Goal: Download file/media

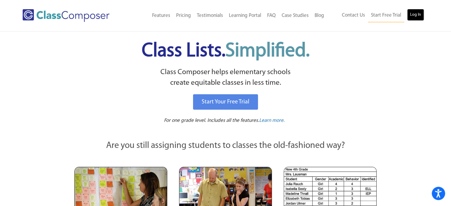
click at [416, 15] on link "Log In" at bounding box center [415, 15] width 17 height 12
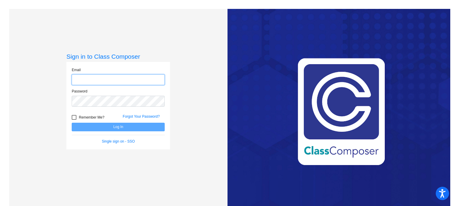
type input "pamela_glaspell@upland.k12.ca.us"
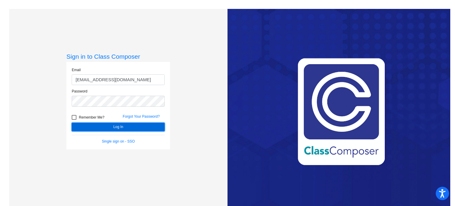
click at [118, 126] on button "Log In" at bounding box center [118, 127] width 93 height 9
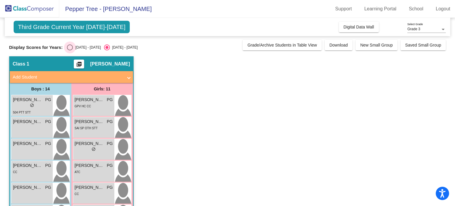
click at [70, 48] on div "Select an option" at bounding box center [70, 47] width 6 height 6
click at [70, 50] on input "2024 - 2025" at bounding box center [70, 50] width 0 height 0
radio input "true"
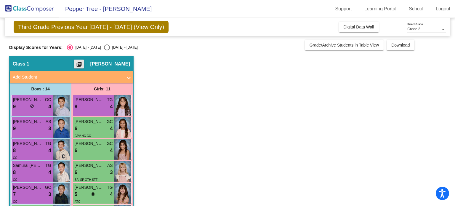
click at [83, 64] on mat-icon "picture_as_pdf" at bounding box center [79, 65] width 7 height 8
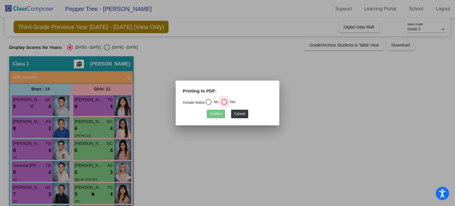
click at [227, 102] on div "Select an option" at bounding box center [224, 102] width 6 height 6
click at [224, 105] on input "Yes" at bounding box center [224, 105] width 0 height 0
radio input "true"
click at [216, 114] on button "Confirm" at bounding box center [216, 114] width 18 height 9
